Goal: Information Seeking & Learning: Learn about a topic

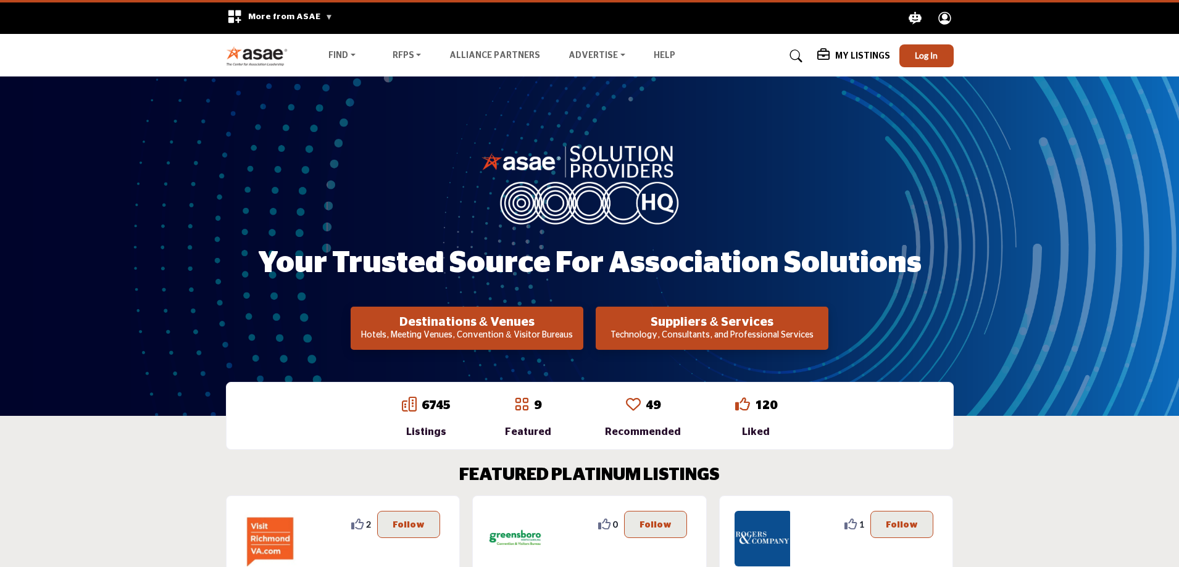
drag, startPoint x: 664, startPoint y: 329, endPoint x: 710, endPoint y: 239, distance: 101.3
click at [676, 264] on div "Your Trusted Source for Association Solutions Destinations & Venues Hotels, Mee…" at bounding box center [590, 246] width 728 height 207
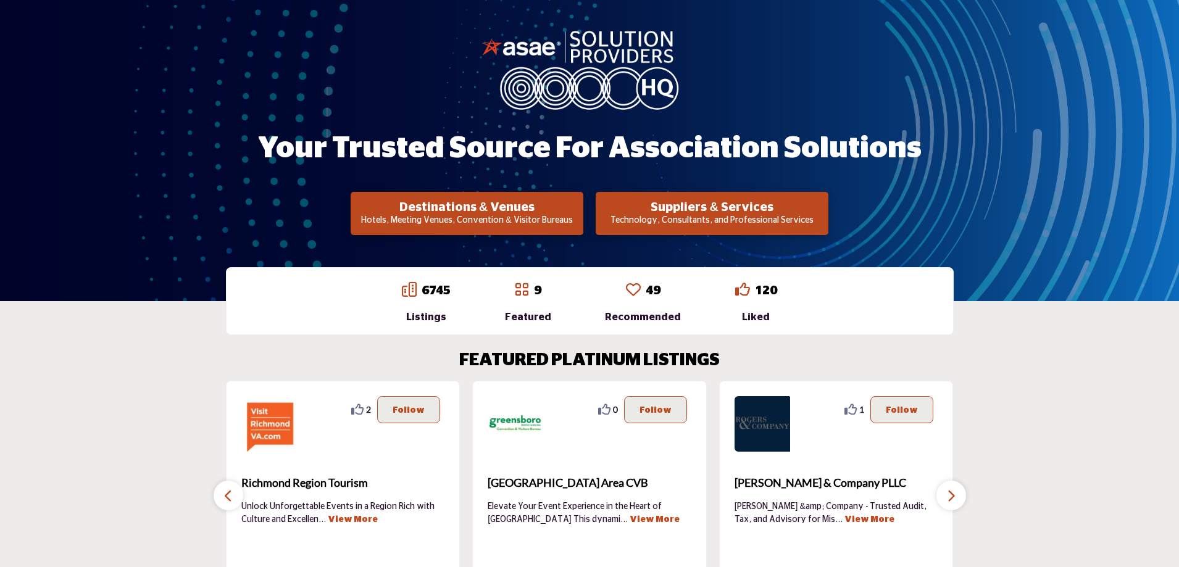
scroll to position [247, 0]
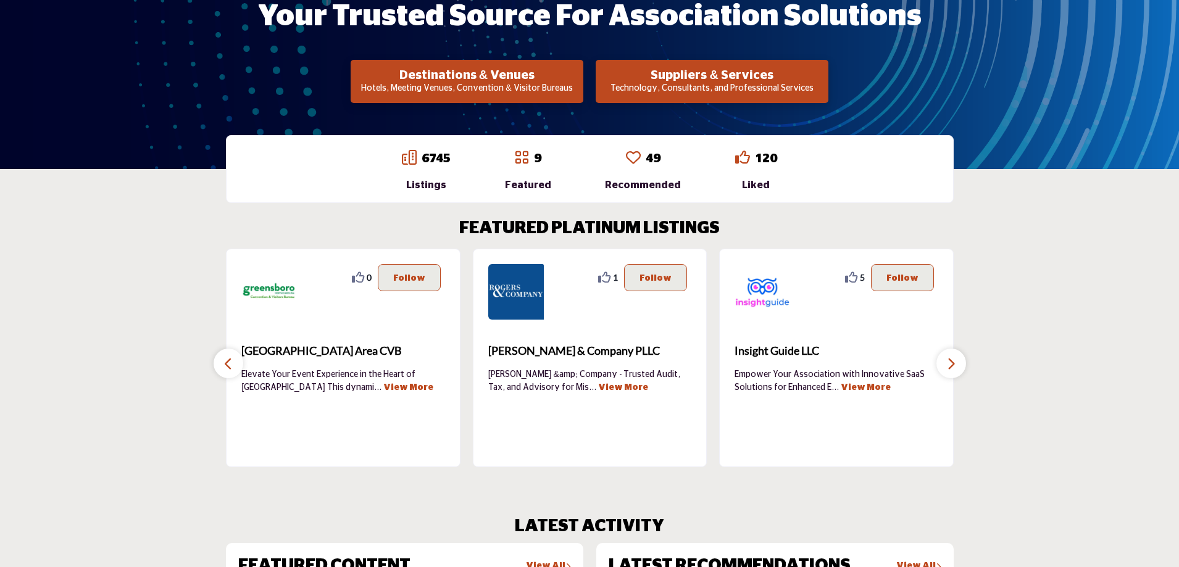
click at [220, 365] on button "button" at bounding box center [229, 364] width 30 height 30
click at [956, 368] on button "button" at bounding box center [951, 364] width 30 height 30
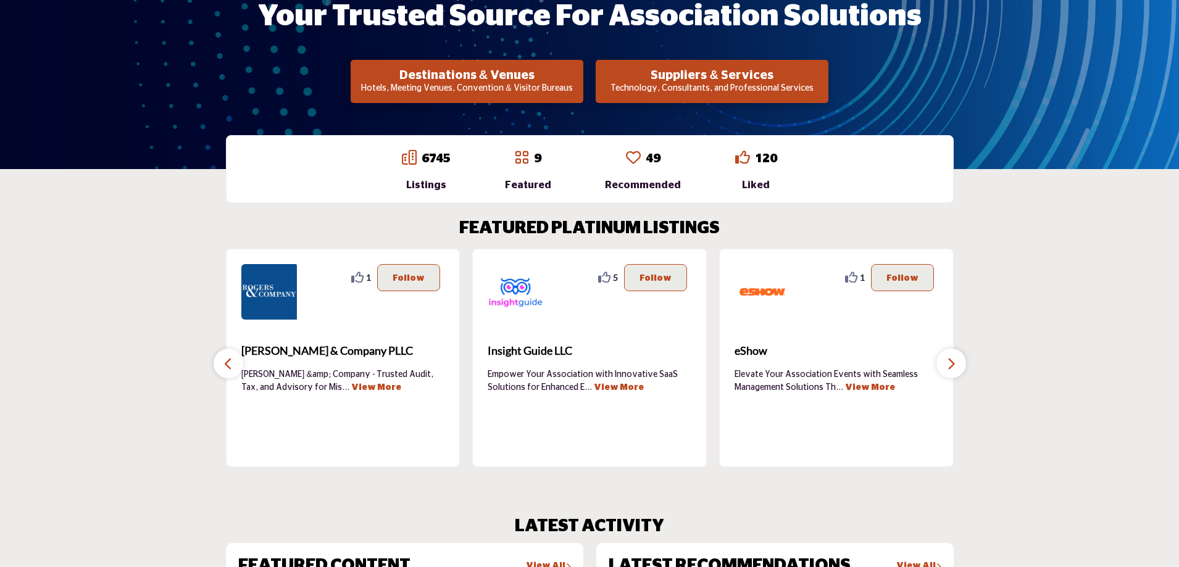
click at [956, 368] on button "button" at bounding box center [951, 364] width 30 height 30
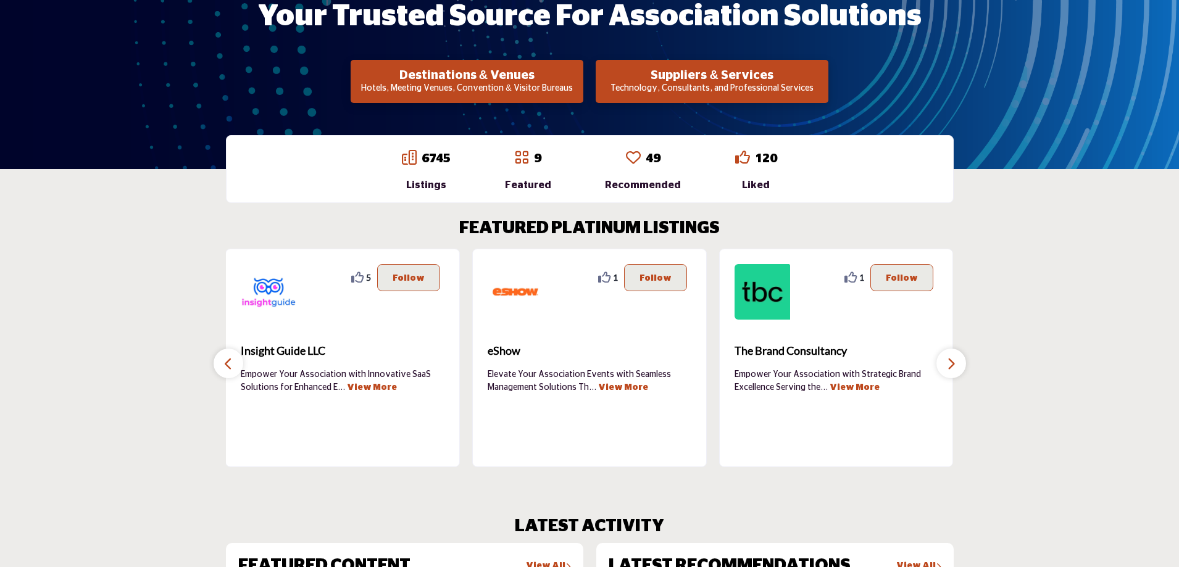
click at [956, 368] on button "button" at bounding box center [951, 364] width 30 height 30
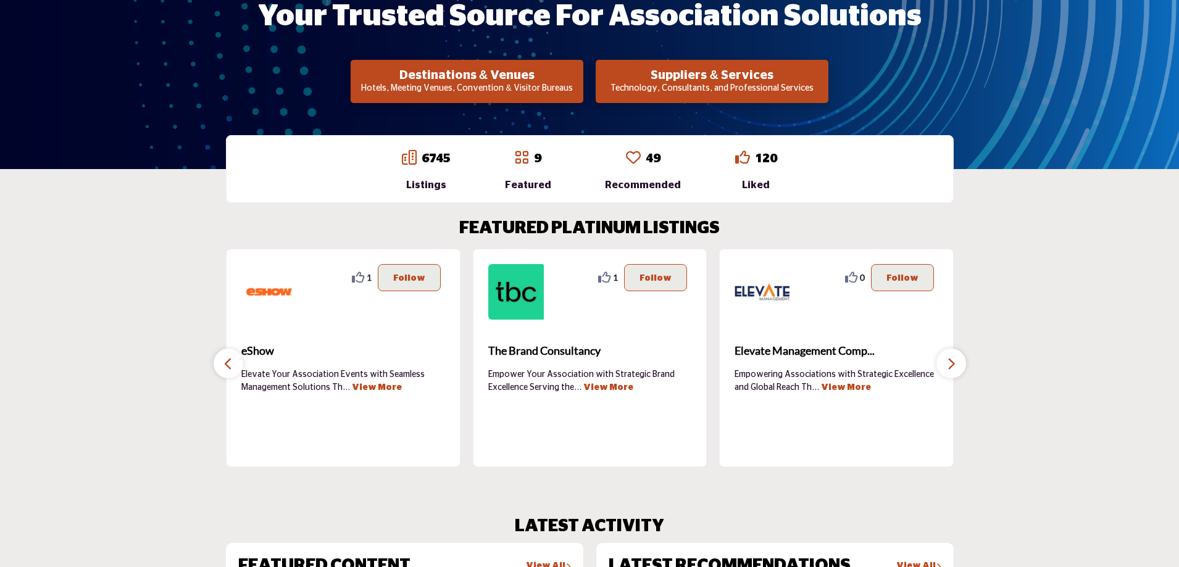
click at [956, 368] on button "button" at bounding box center [951, 364] width 30 height 30
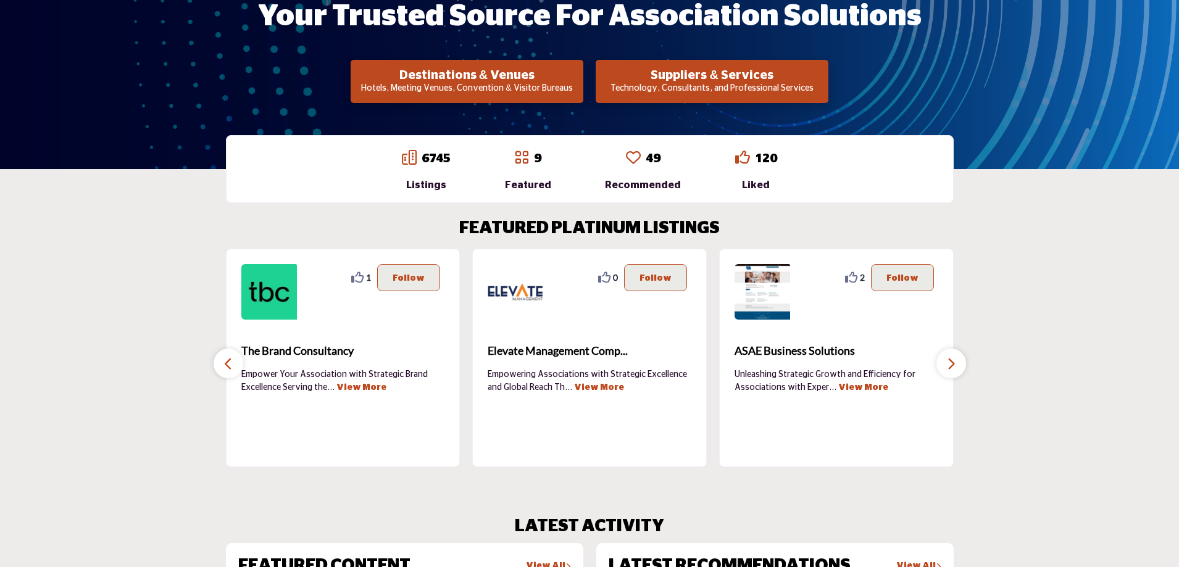
click at [956, 368] on button "button" at bounding box center [951, 364] width 30 height 30
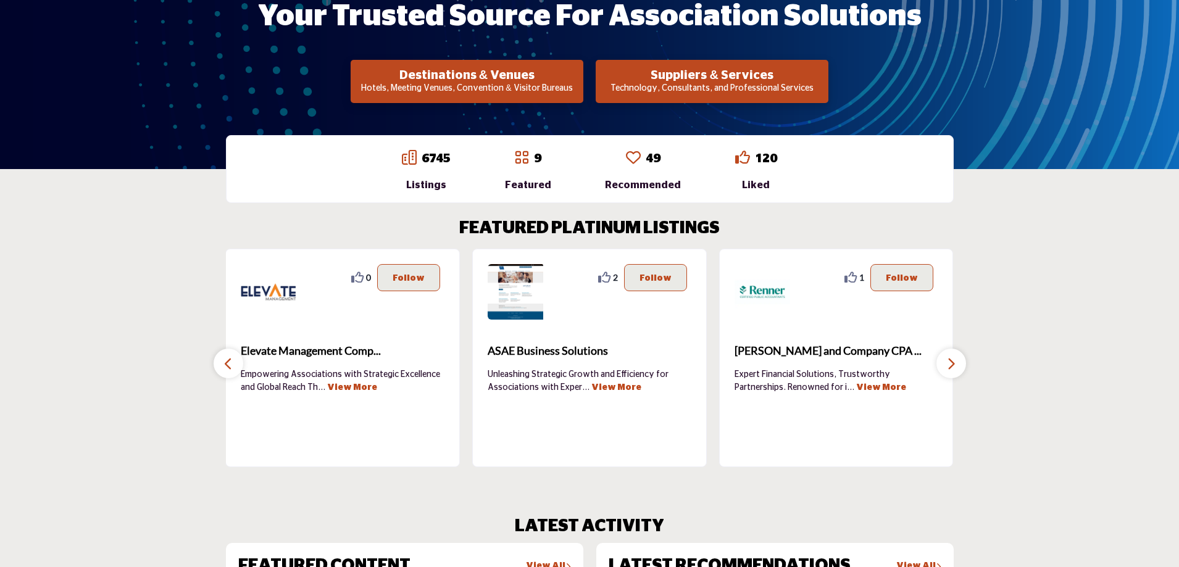
click at [956, 368] on button "button" at bounding box center [951, 364] width 30 height 30
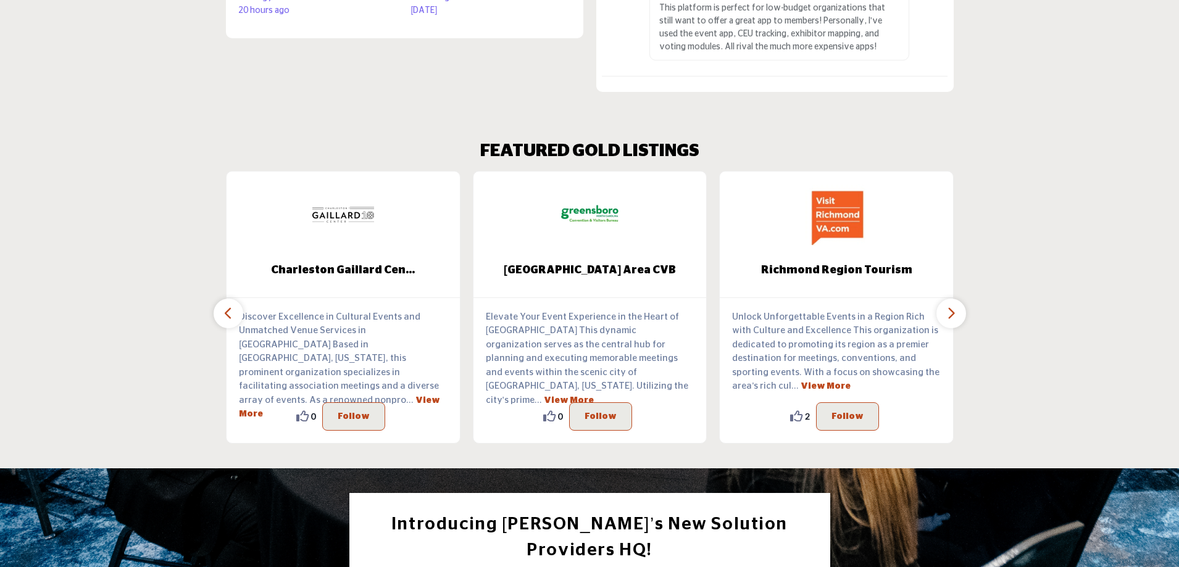
scroll to position [1173, 0]
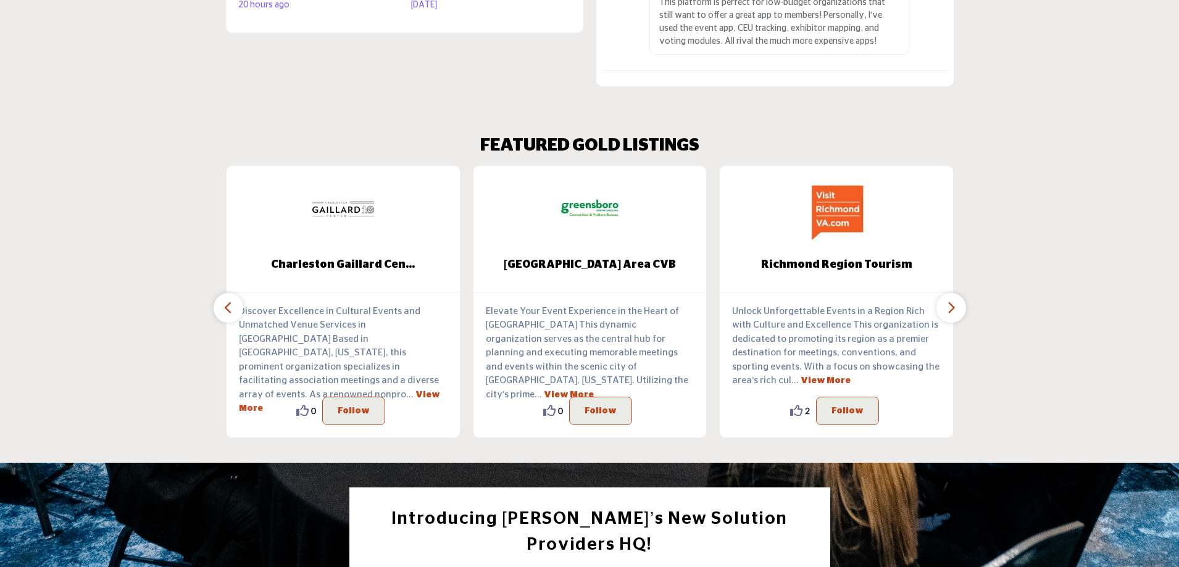
click at [950, 306] on icon "button" at bounding box center [951, 307] width 10 height 15
click at [950, 307] on icon "button" at bounding box center [951, 307] width 10 height 15
click at [954, 316] on button "button" at bounding box center [951, 308] width 30 height 30
click at [954, 311] on icon "button" at bounding box center [951, 307] width 10 height 15
drag, startPoint x: 954, startPoint y: 311, endPoint x: 606, endPoint y: 343, distance: 350.2
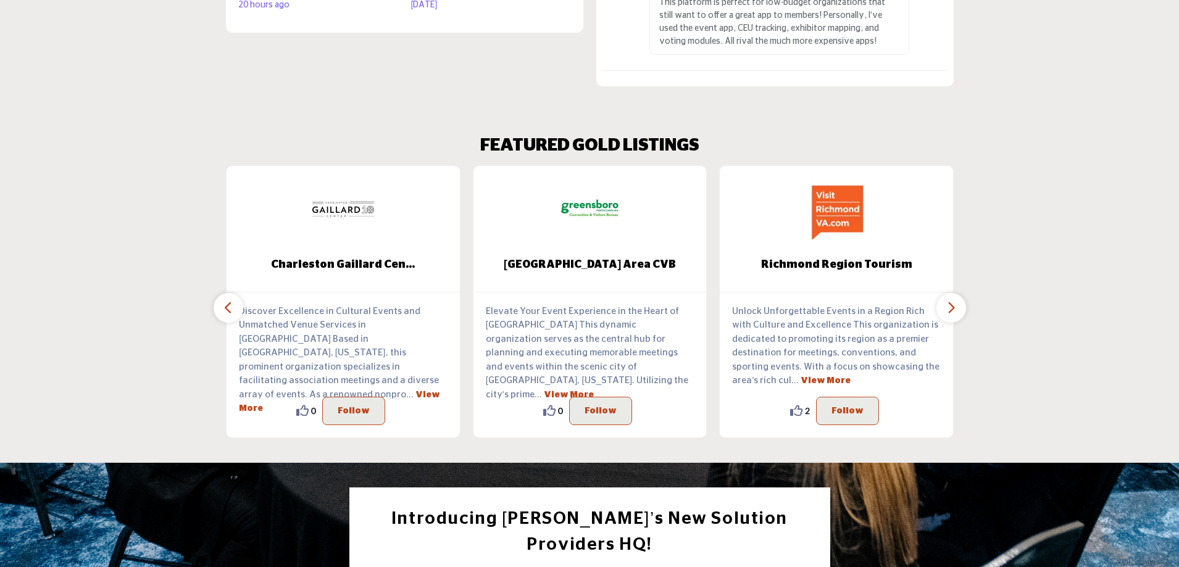
click at [953, 311] on icon "button" at bounding box center [951, 307] width 10 height 15
click at [212, 307] on section "FEATURED GOLD LISTINGS Providence Warwick Conv... ... View More 0 0 Follow ... …" at bounding box center [589, 287] width 1179 height 352
click at [225, 306] on icon "button" at bounding box center [228, 307] width 10 height 15
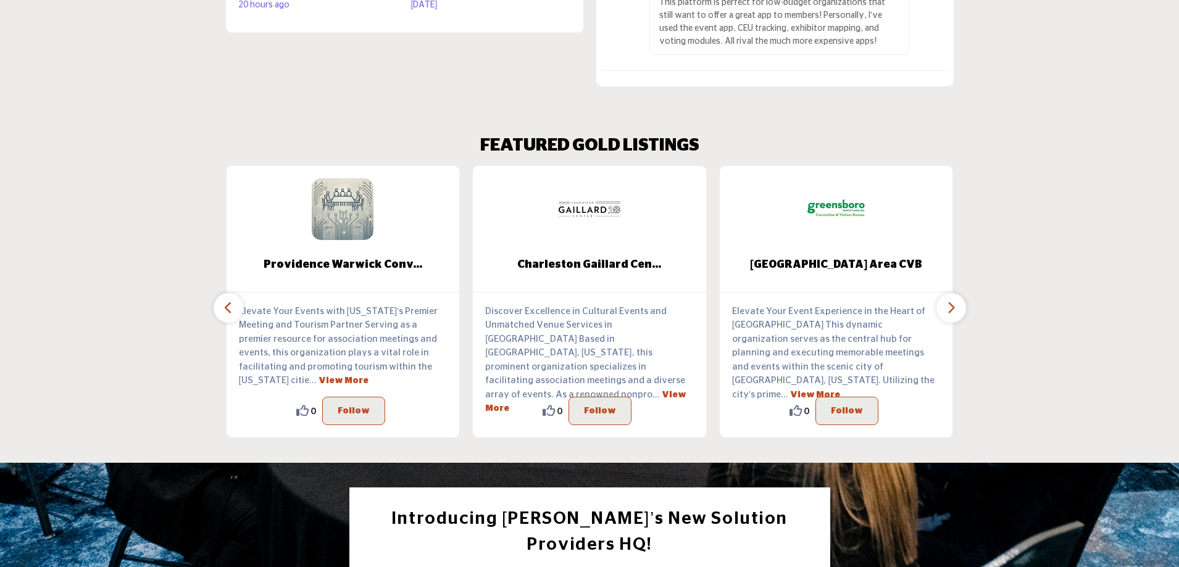
click at [225, 306] on icon "button" at bounding box center [228, 307] width 10 height 15
click at [225, 307] on icon "button" at bounding box center [228, 307] width 10 height 15
click at [225, 311] on icon "button" at bounding box center [228, 307] width 10 height 15
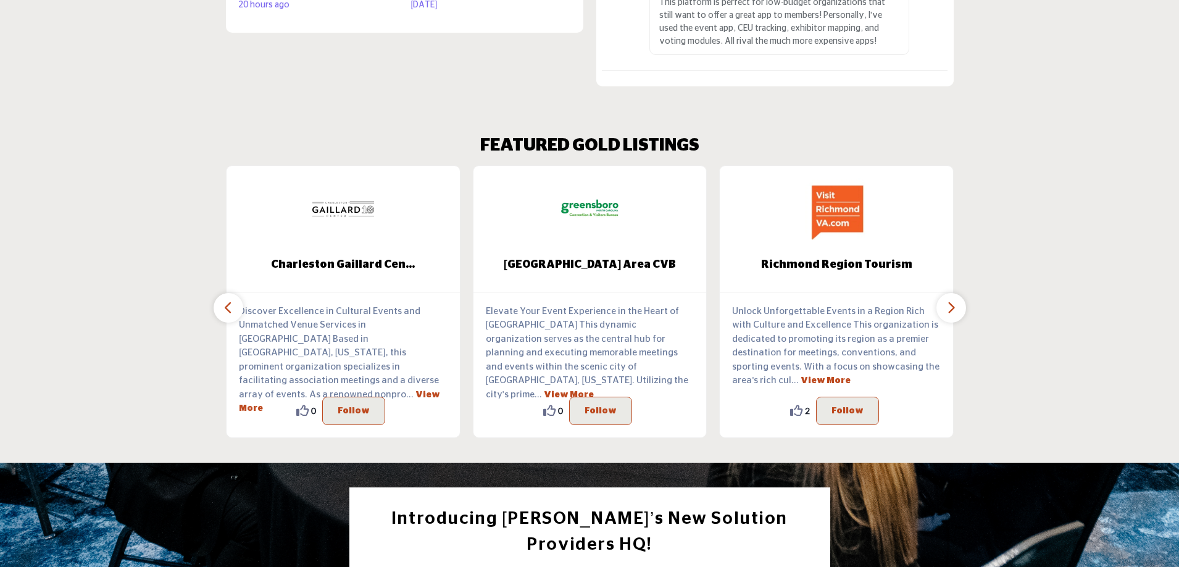
click at [955, 304] on icon "button" at bounding box center [951, 307] width 10 height 15
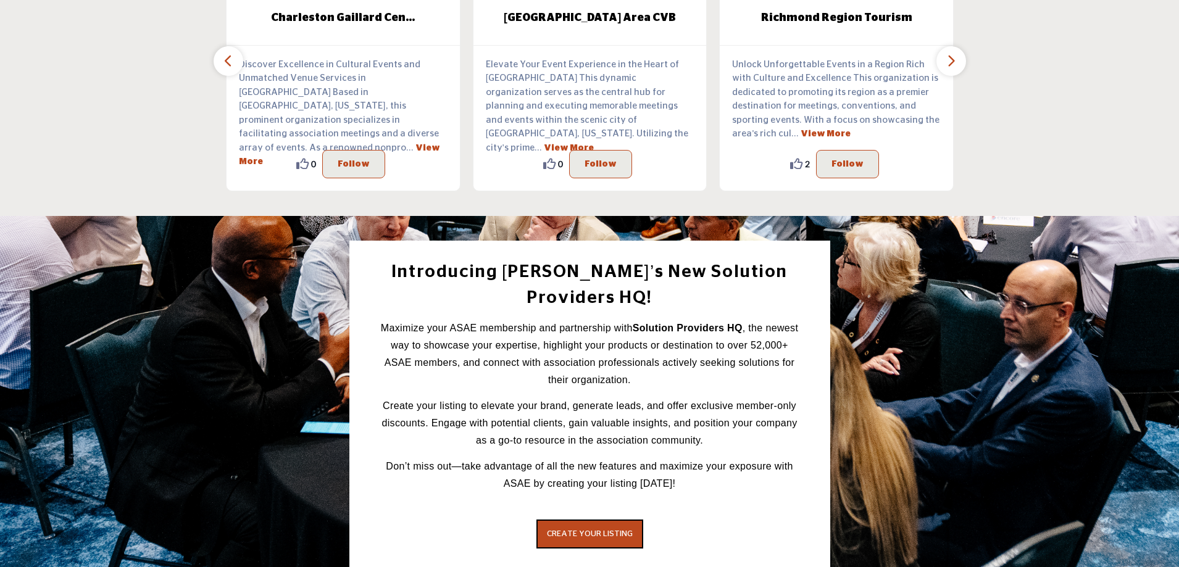
scroll to position [1667, 0]
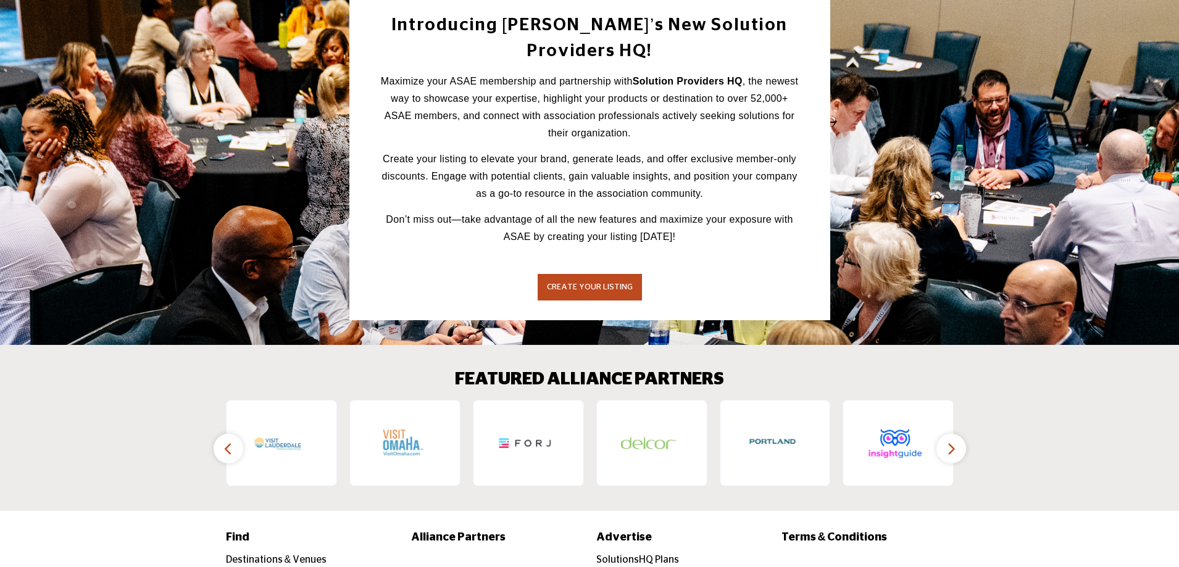
click at [583, 283] on span "CREATE YOUR LISTING" at bounding box center [590, 287] width 86 height 8
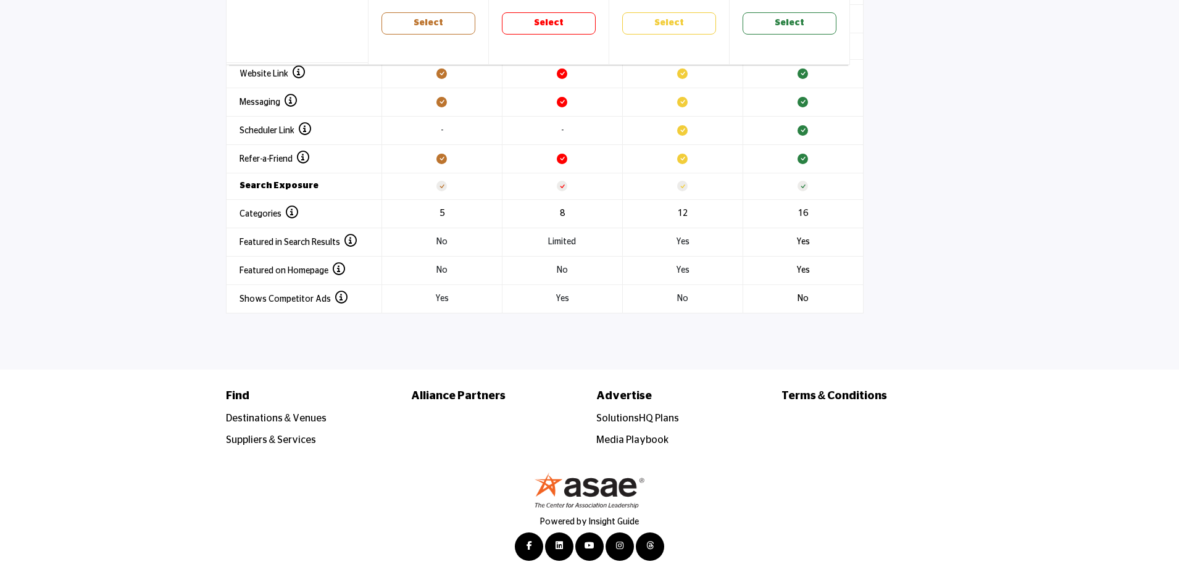
scroll to position [1707, 0]
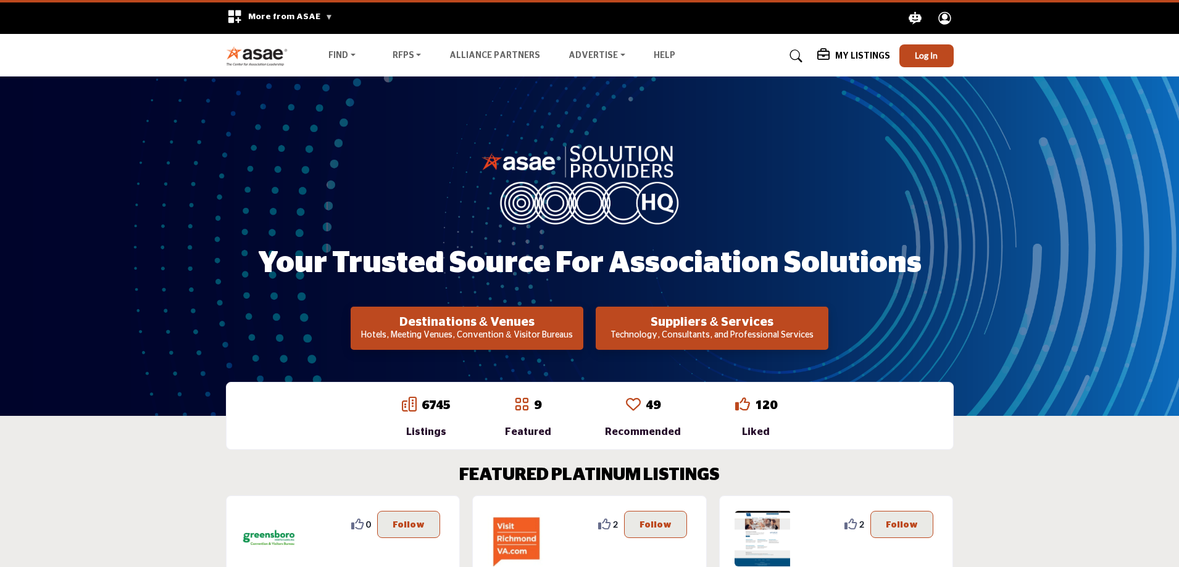
click at [802, 54] on icon at bounding box center [796, 56] width 12 height 12
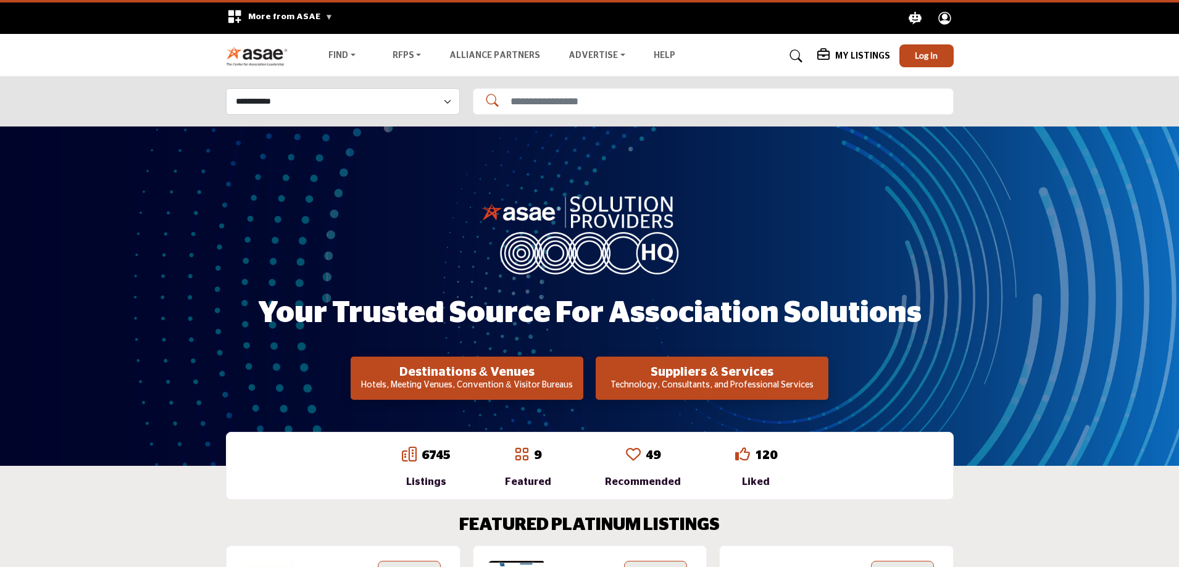
drag, startPoint x: 685, startPoint y: 117, endPoint x: 678, endPoint y: 109, distance: 10.9
click at [685, 117] on div "**********" at bounding box center [589, 102] width 1179 height 50
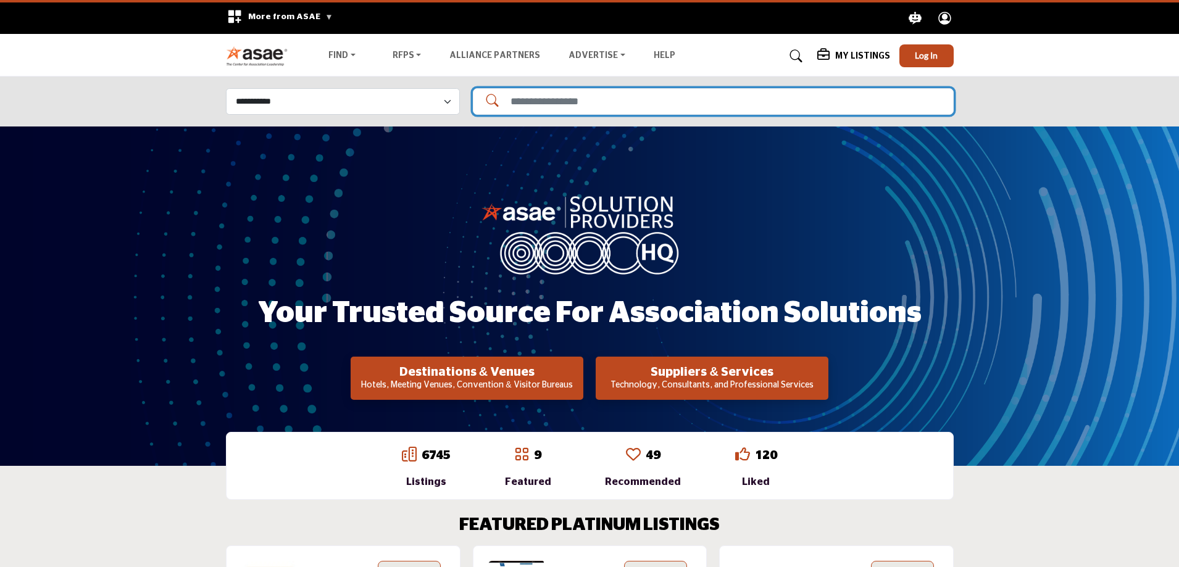
click at [678, 107] on input "Search Solutions" at bounding box center [713, 101] width 481 height 27
type input "**********"
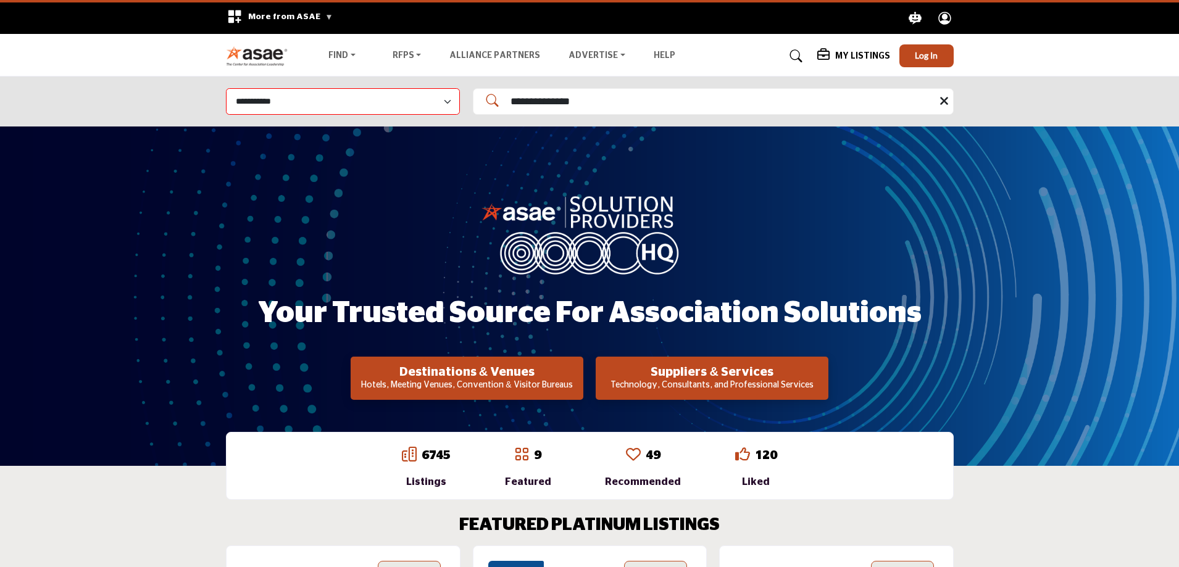
click at [513, 381] on p "Hotels, Meeting Venues, Convention & Visitor Bureaus" at bounding box center [466, 386] width 225 height 12
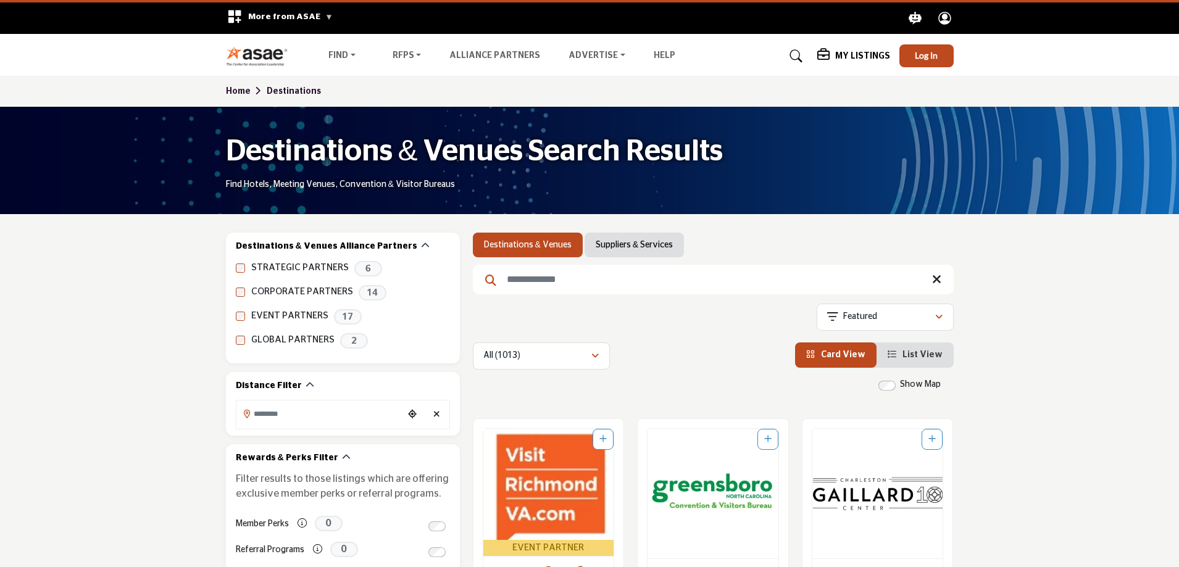
click at [528, 280] on input "Search Keyword" at bounding box center [713, 280] width 481 height 30
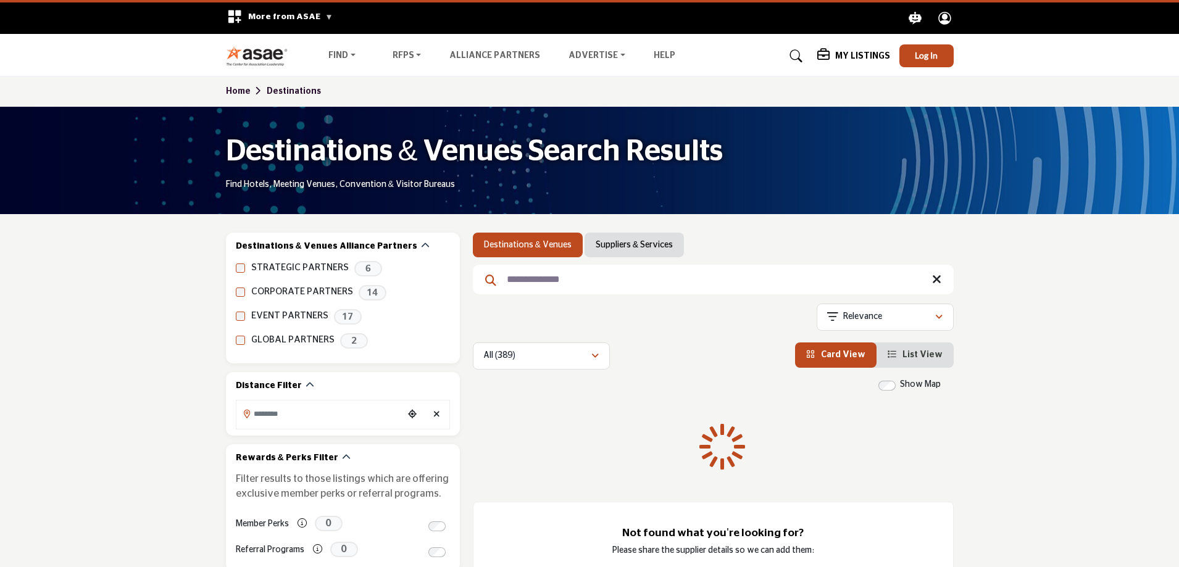
type input "**********"
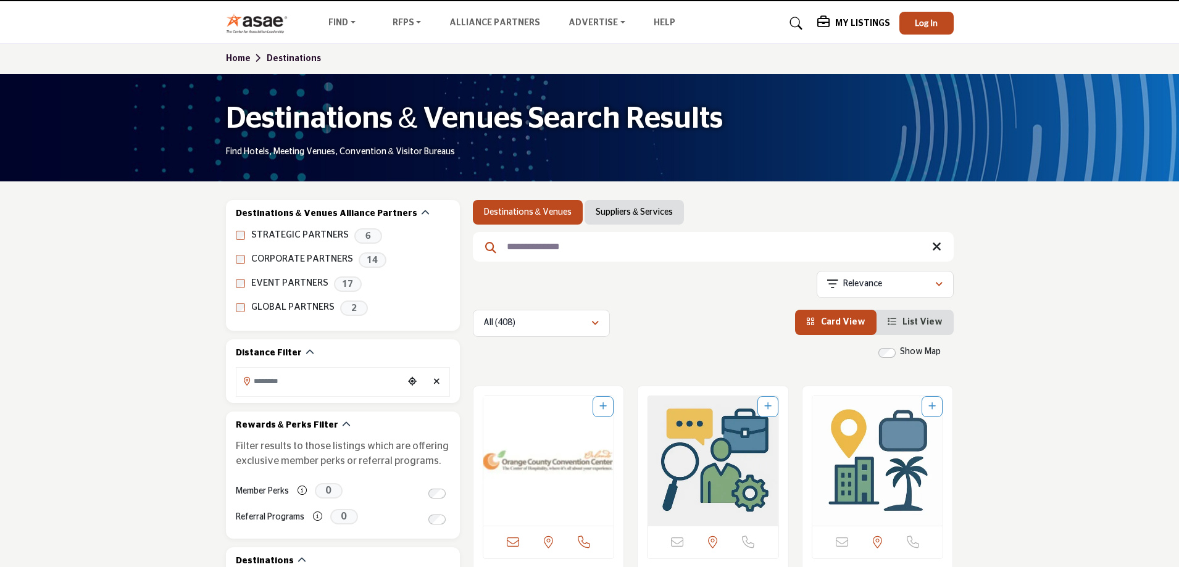
scroll to position [185, 0]
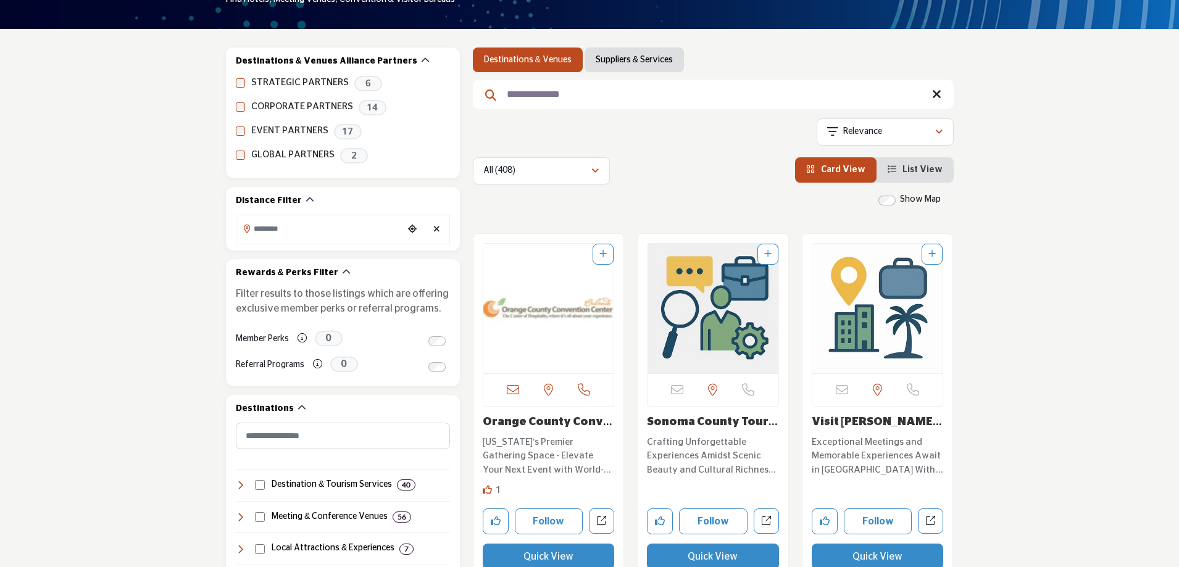
click at [546, 340] on img "Open Listing in new tab" at bounding box center [548, 309] width 131 height 130
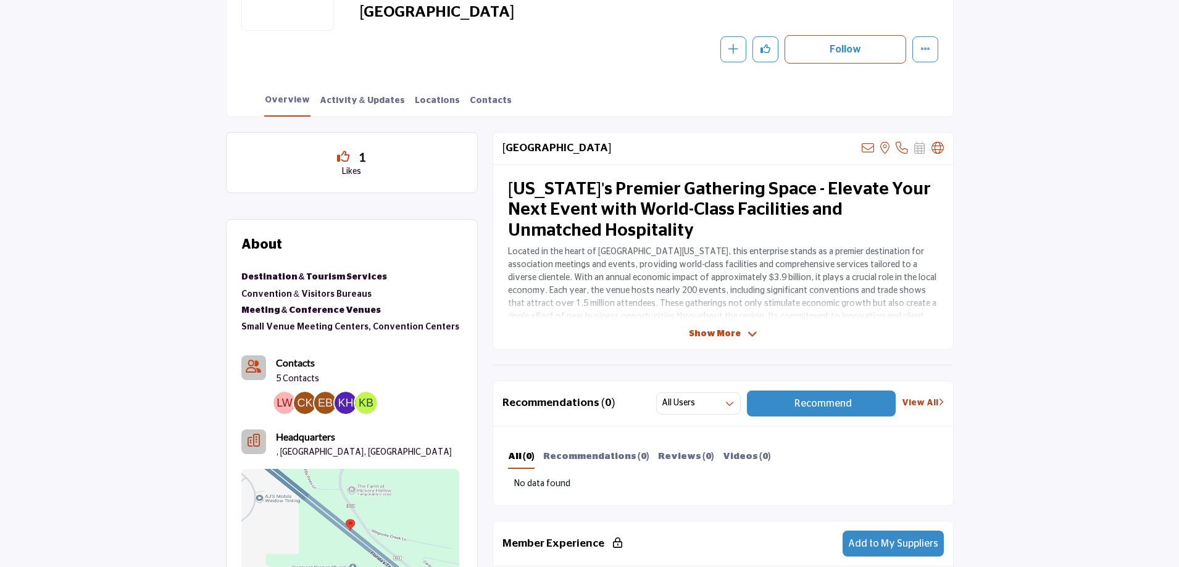
scroll to position [247, 0]
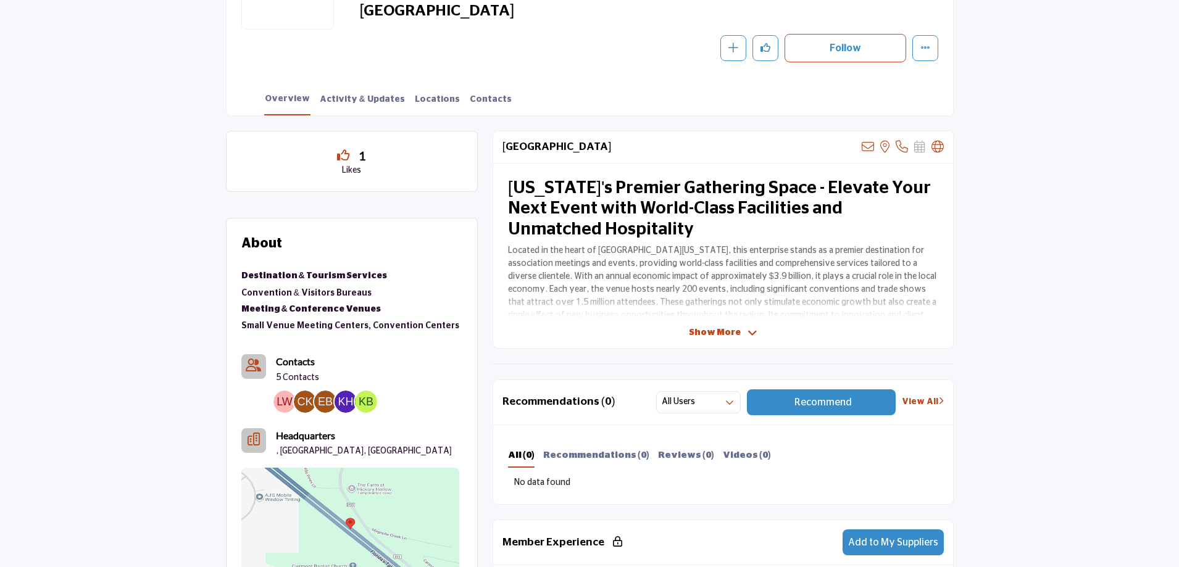
click at [752, 334] on icon at bounding box center [752, 333] width 10 height 11
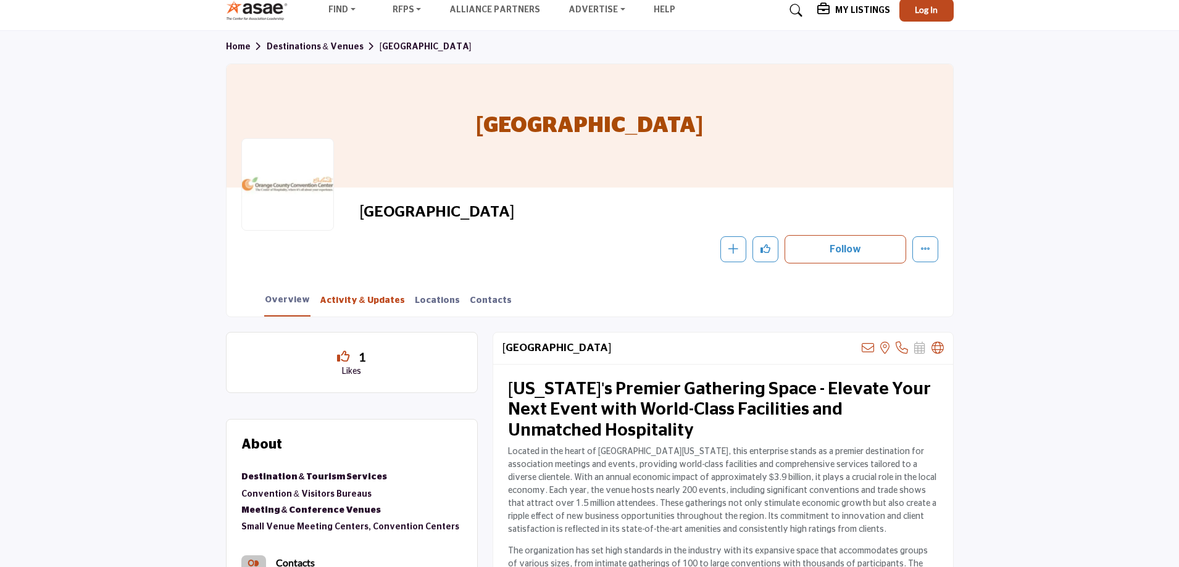
scroll to position [0, 0]
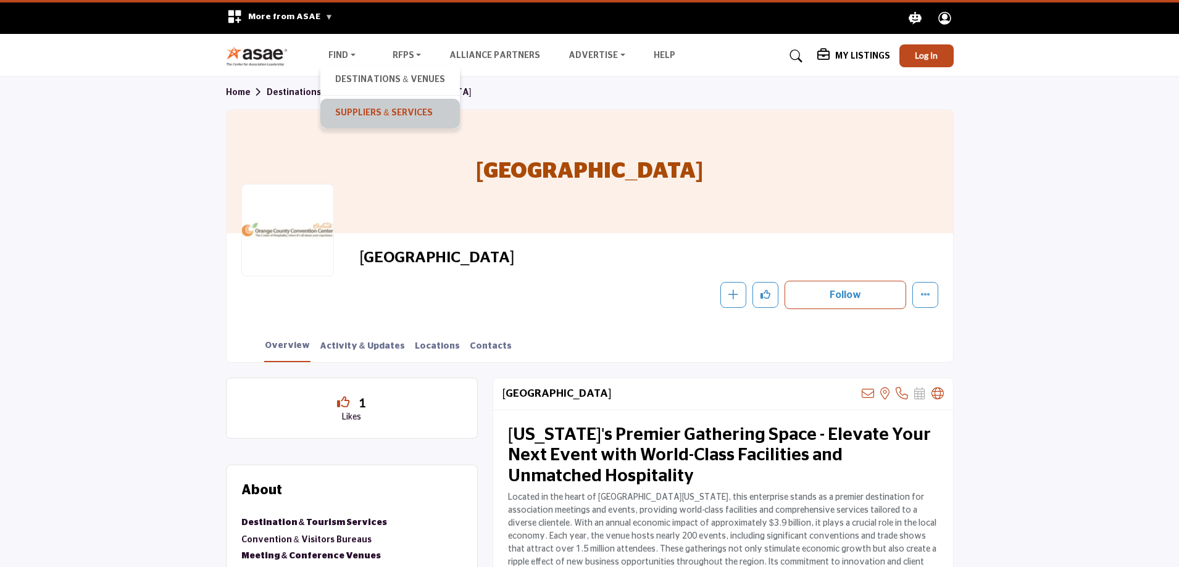
click at [368, 112] on link "Suppliers & Services" at bounding box center [390, 113] width 127 height 17
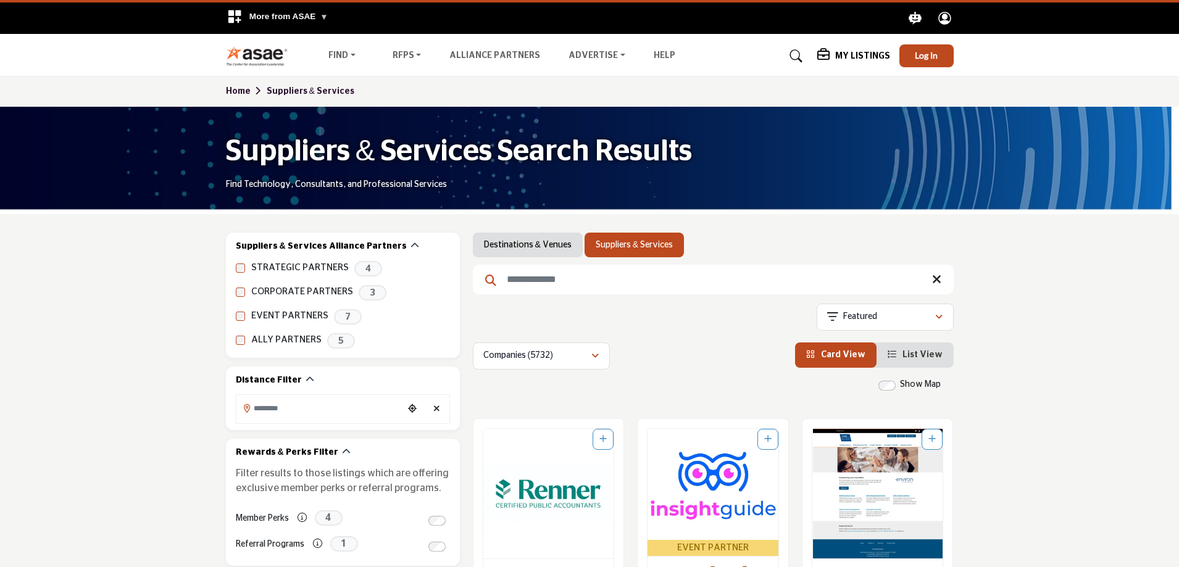
click at [555, 279] on input "Search Keyword" at bounding box center [713, 280] width 481 height 30
paste input "**********"
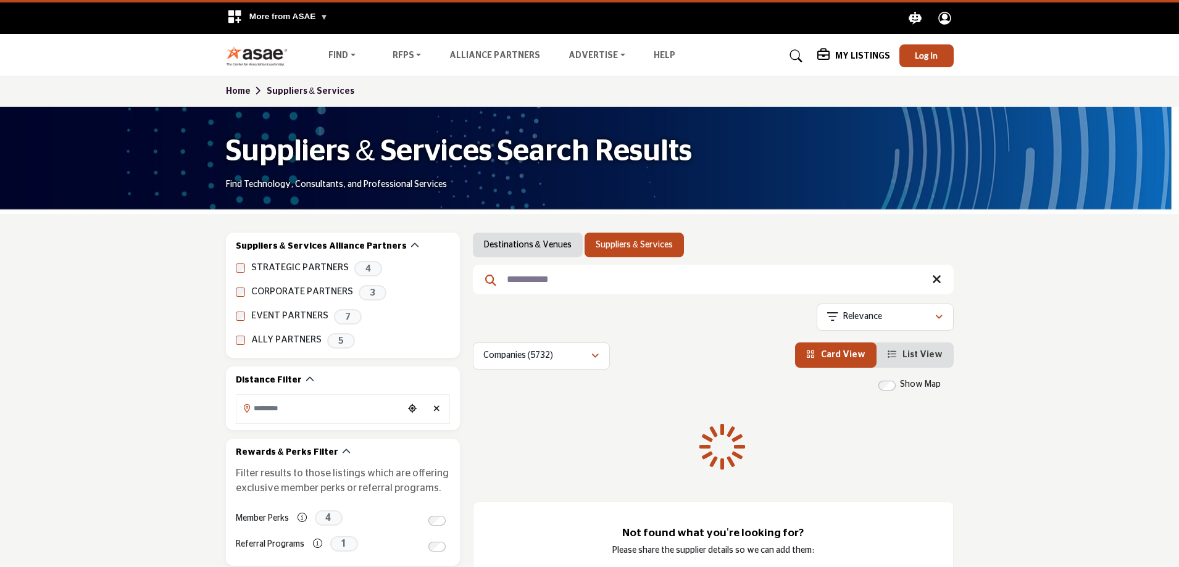
type input "**********"
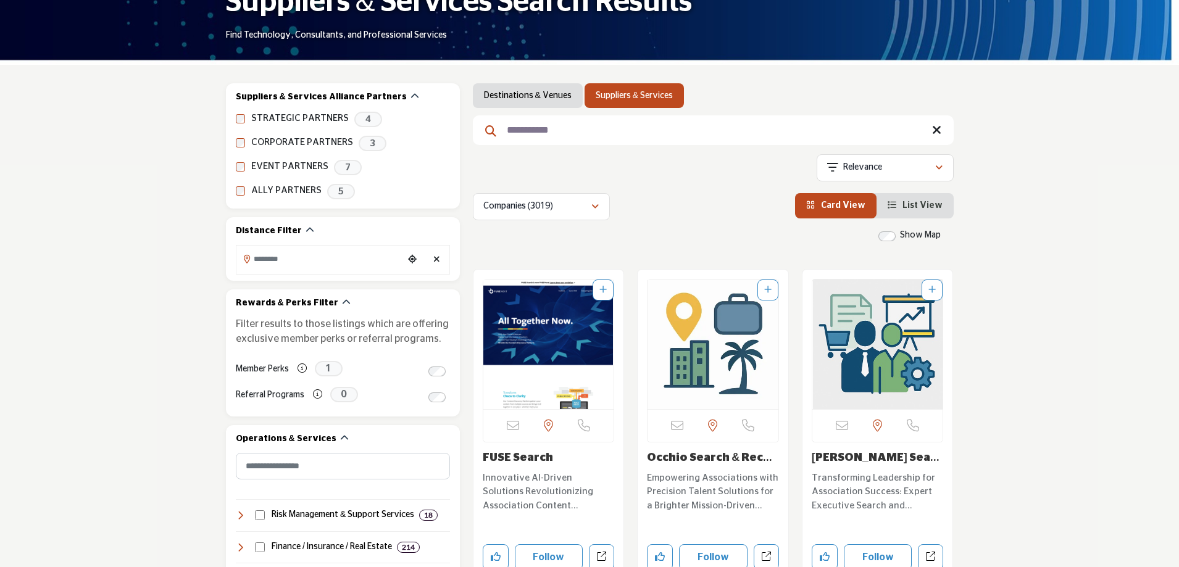
scroll to position [185, 0]
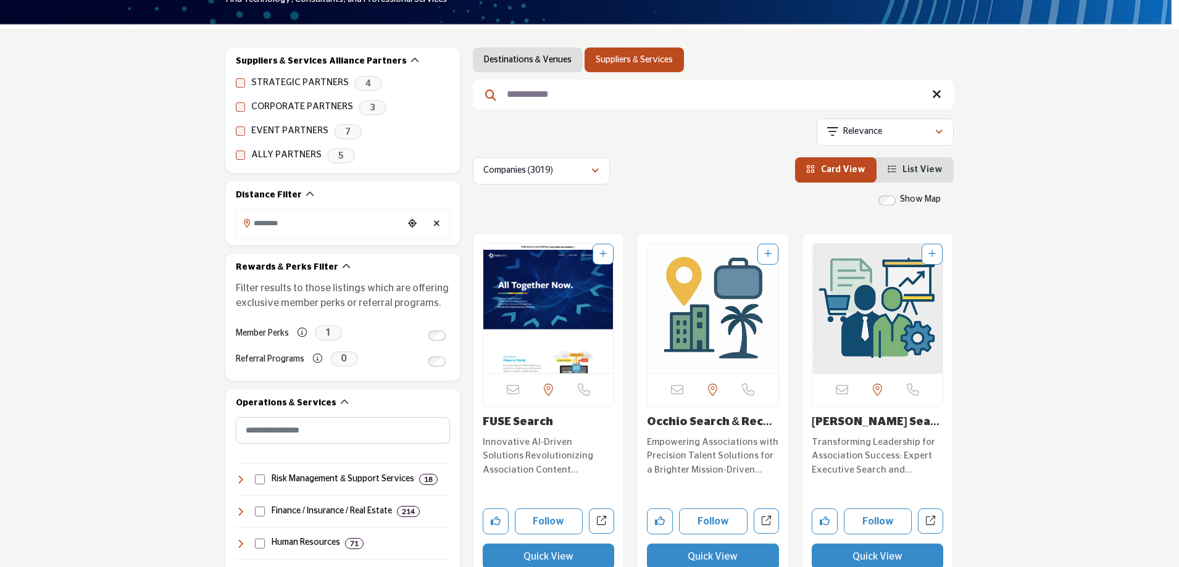
click at [572, 315] on img "Open Listing in new tab" at bounding box center [548, 309] width 131 height 130
click at [569, 311] on img "Open Listing in new tab" at bounding box center [548, 309] width 131 height 130
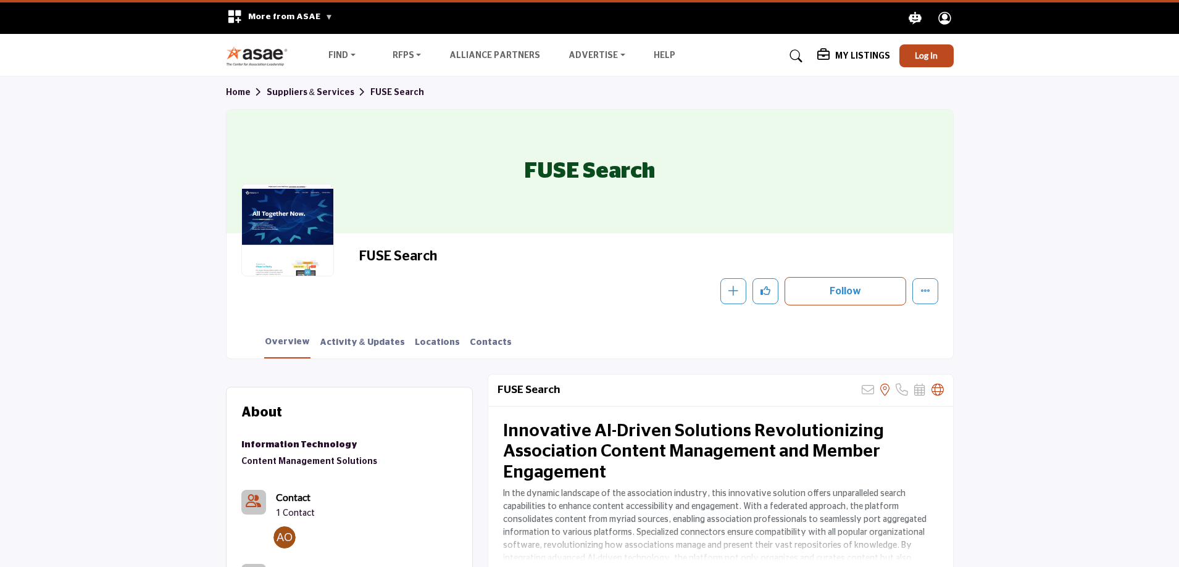
click at [246, 89] on link "Home" at bounding box center [246, 92] width 41 height 9
click at [371, 113] on link "Suppliers & Services" at bounding box center [391, 113] width 128 height 17
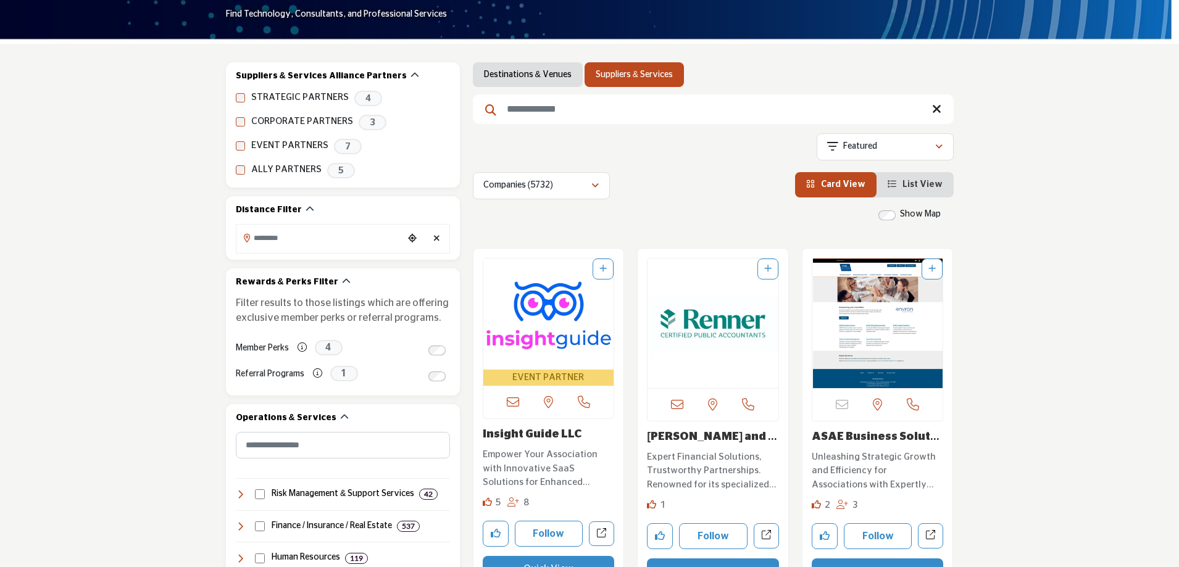
scroll to position [185, 0]
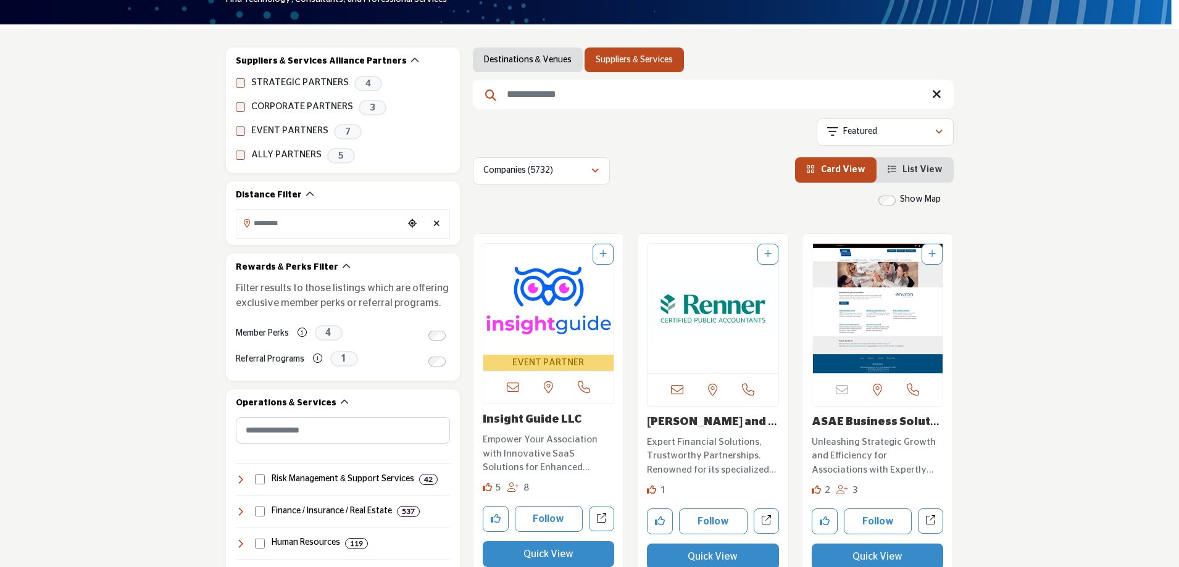
click at [553, 102] on input "Search Keyword" at bounding box center [713, 95] width 481 height 30
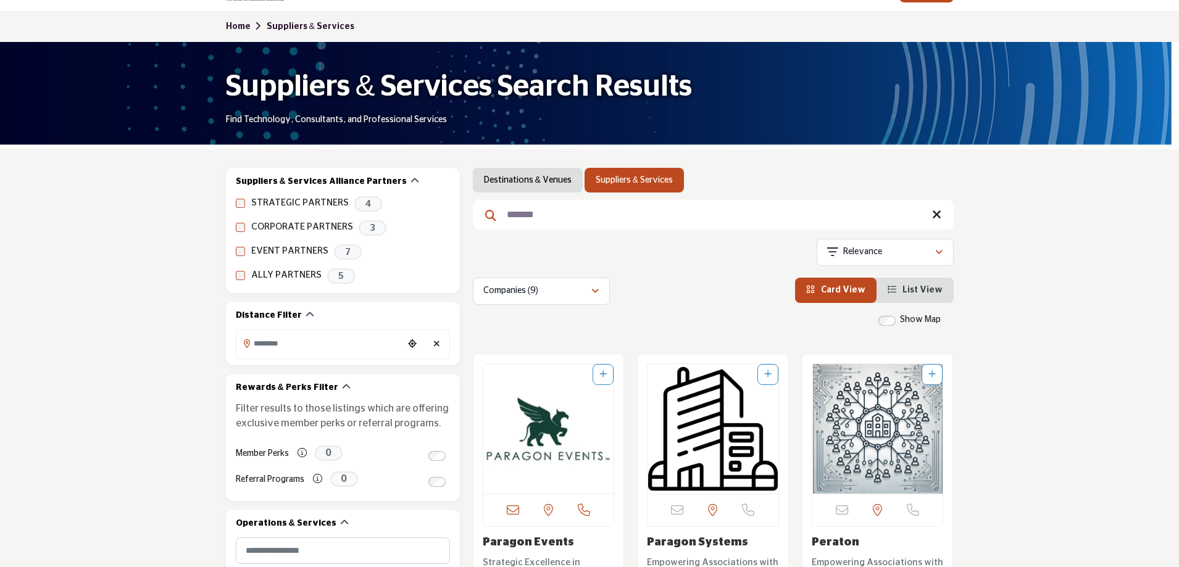
scroll to position [247, 0]
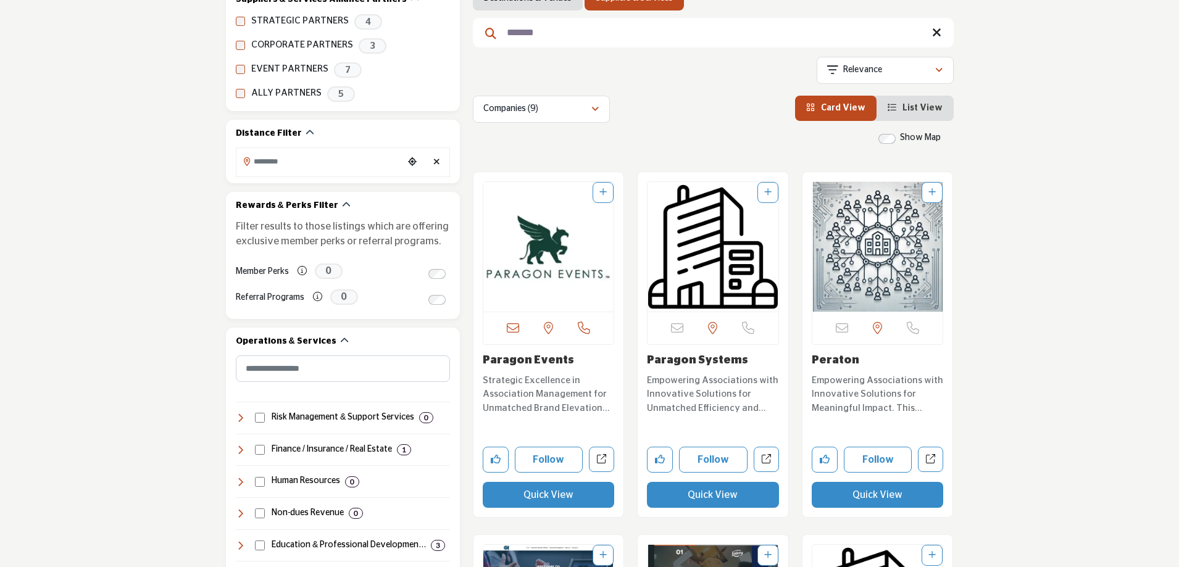
type input "*******"
click at [537, 357] on link "Paragon Events" at bounding box center [528, 360] width 91 height 11
